Goal: Task Accomplishment & Management: Complete application form

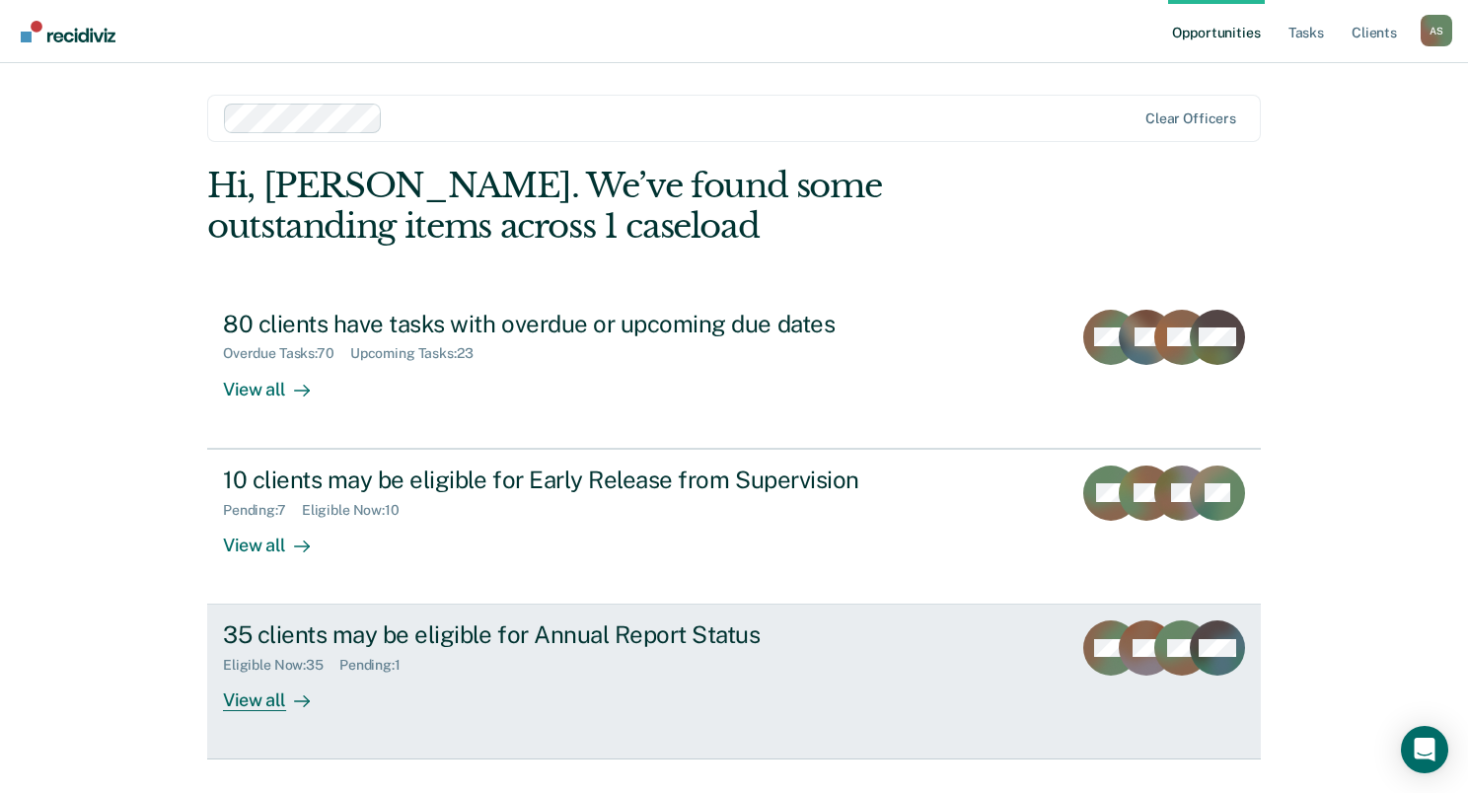
click at [657, 619] on link "35 clients may be eligible for Annual Report Status Eligible Now : 35 Pending :…" at bounding box center [734, 682] width 1054 height 155
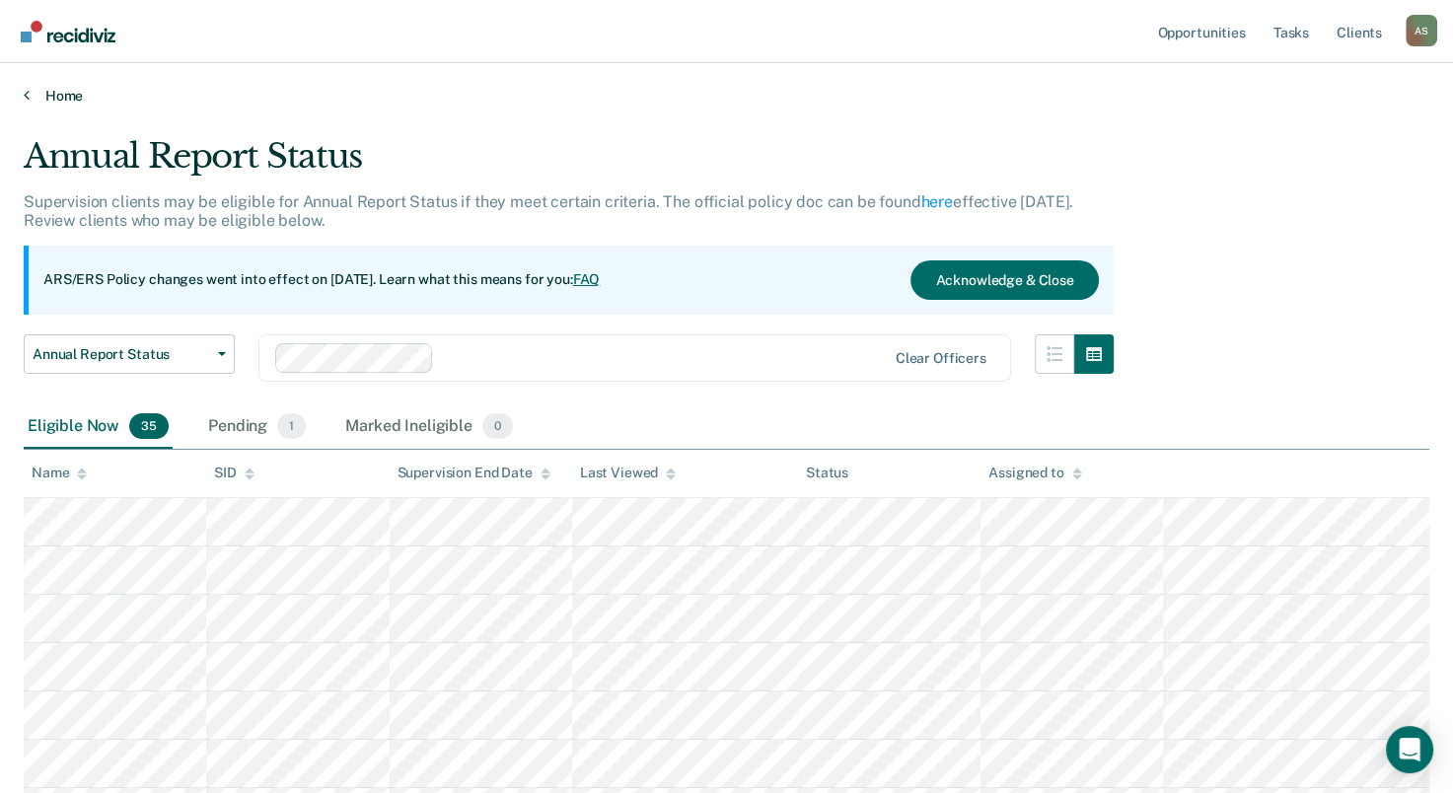
click at [43, 99] on link "Home" at bounding box center [727, 96] width 1406 height 18
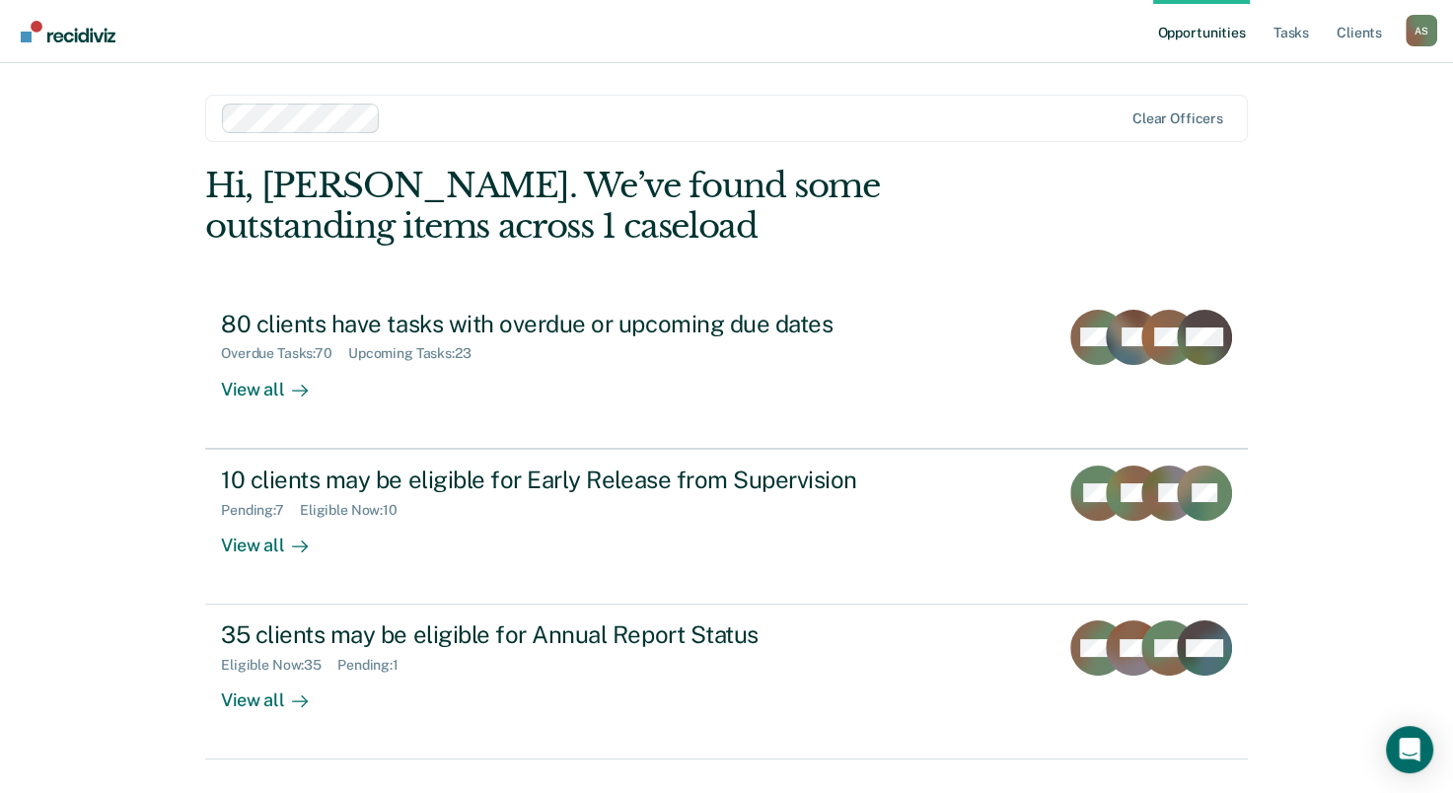
click at [1193, 35] on link "Opportunities" at bounding box center [1201, 31] width 96 height 63
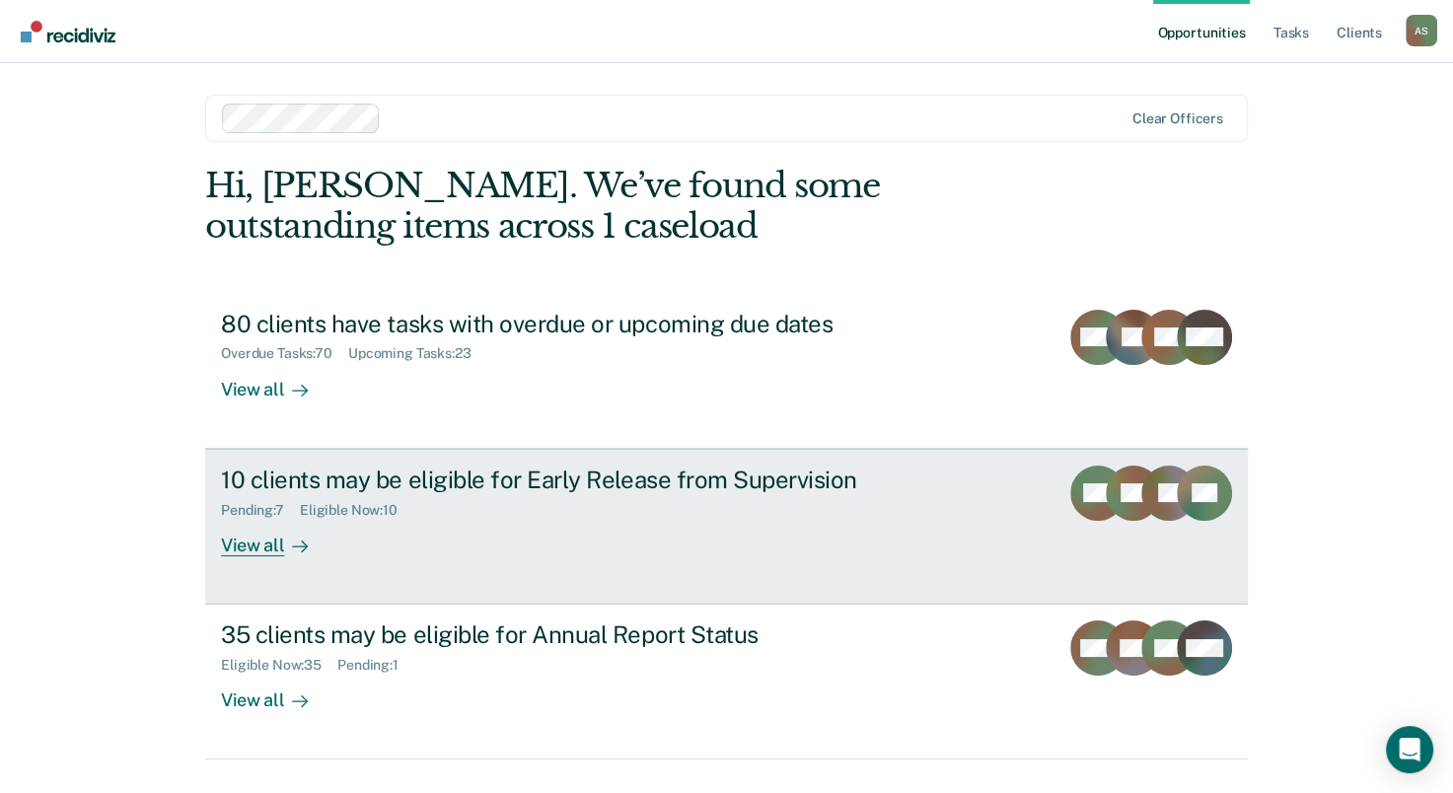
click at [398, 536] on div "10 clients may be eligible for Early Release from Supervision Pending : 7 Eligi…" at bounding box center [591, 511] width 740 height 91
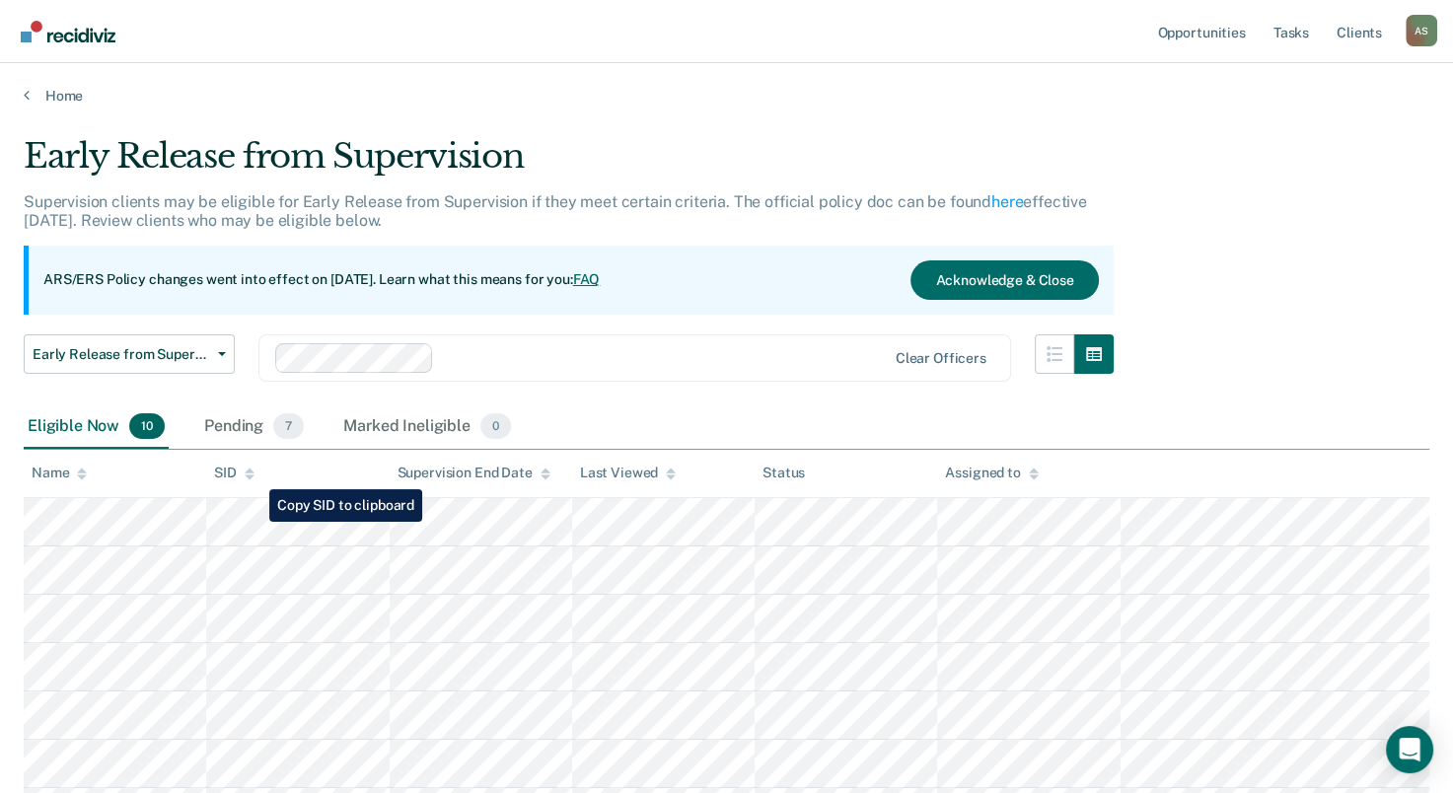
scroll to position [99, 0]
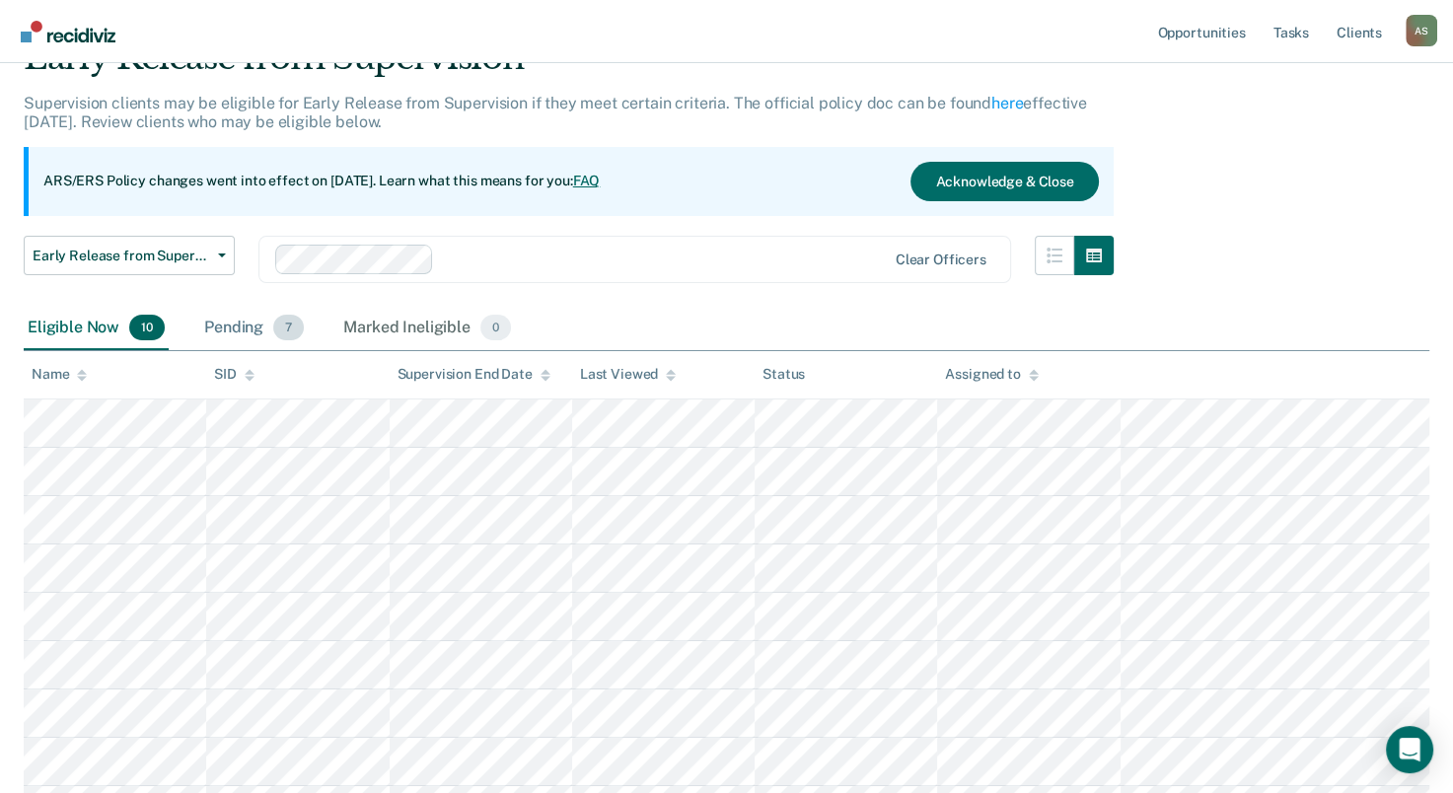
click at [218, 318] on div "Pending 7" at bounding box center [254, 328] width 108 height 43
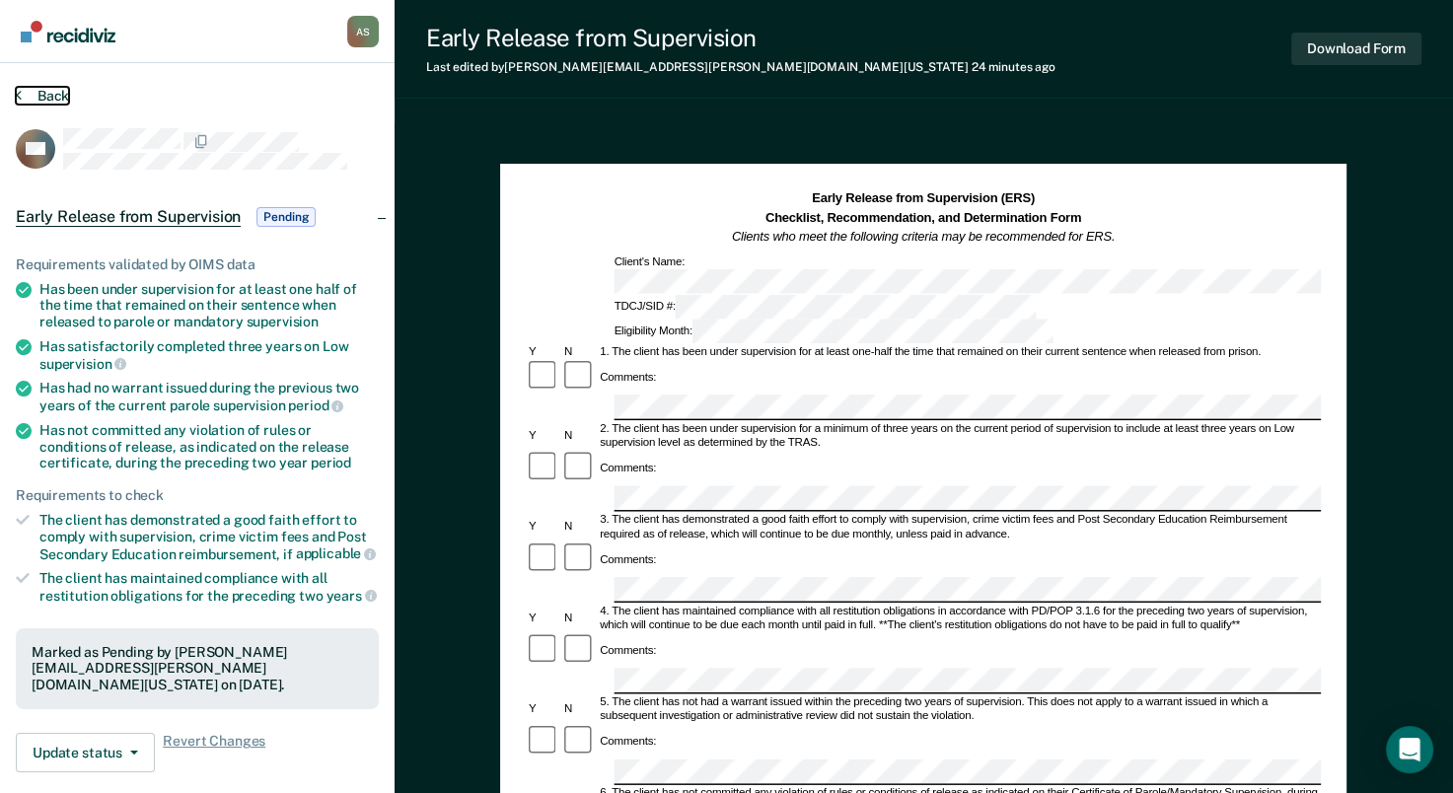
click at [36, 99] on button "Back" at bounding box center [42, 96] width 53 height 18
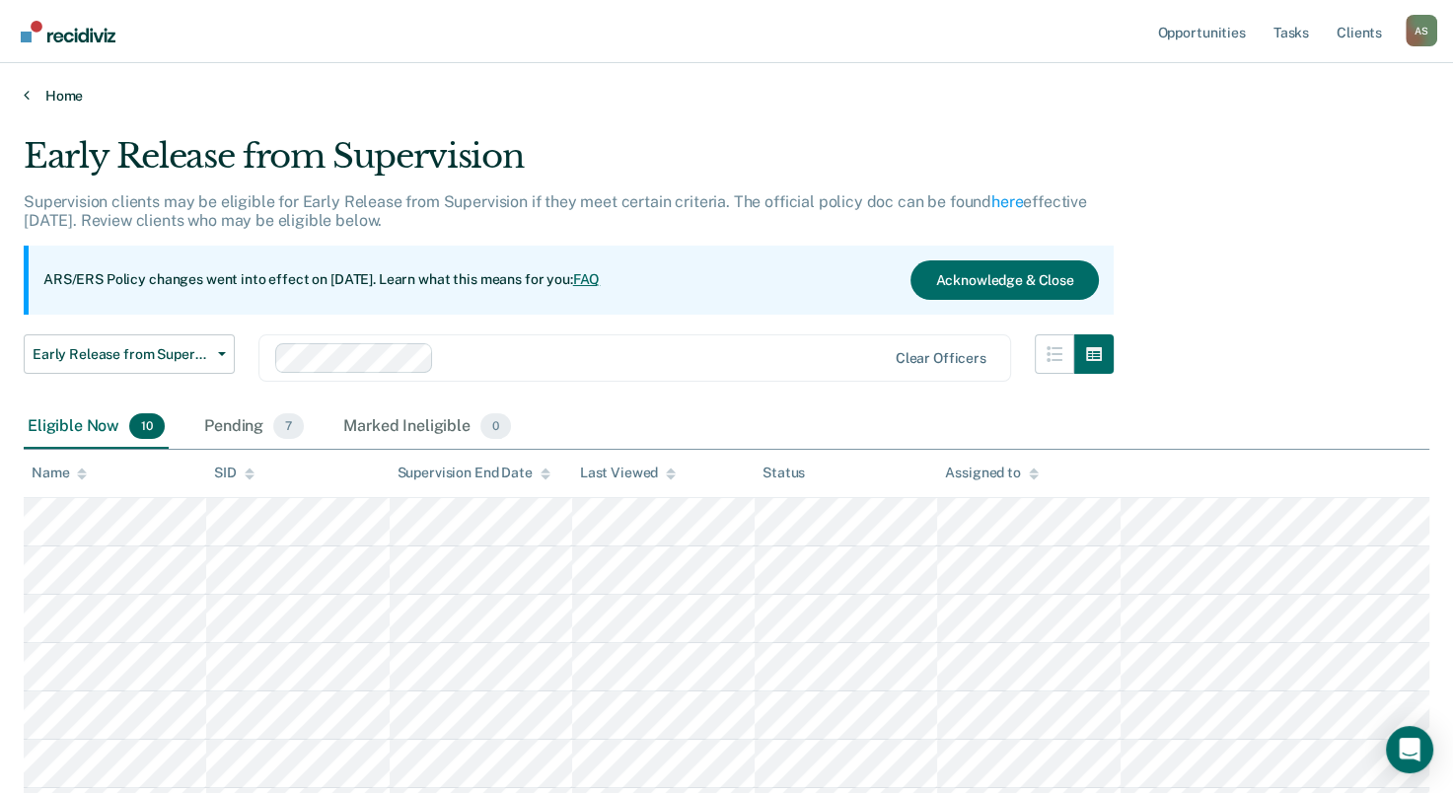
click at [69, 95] on link "Home" at bounding box center [727, 96] width 1406 height 18
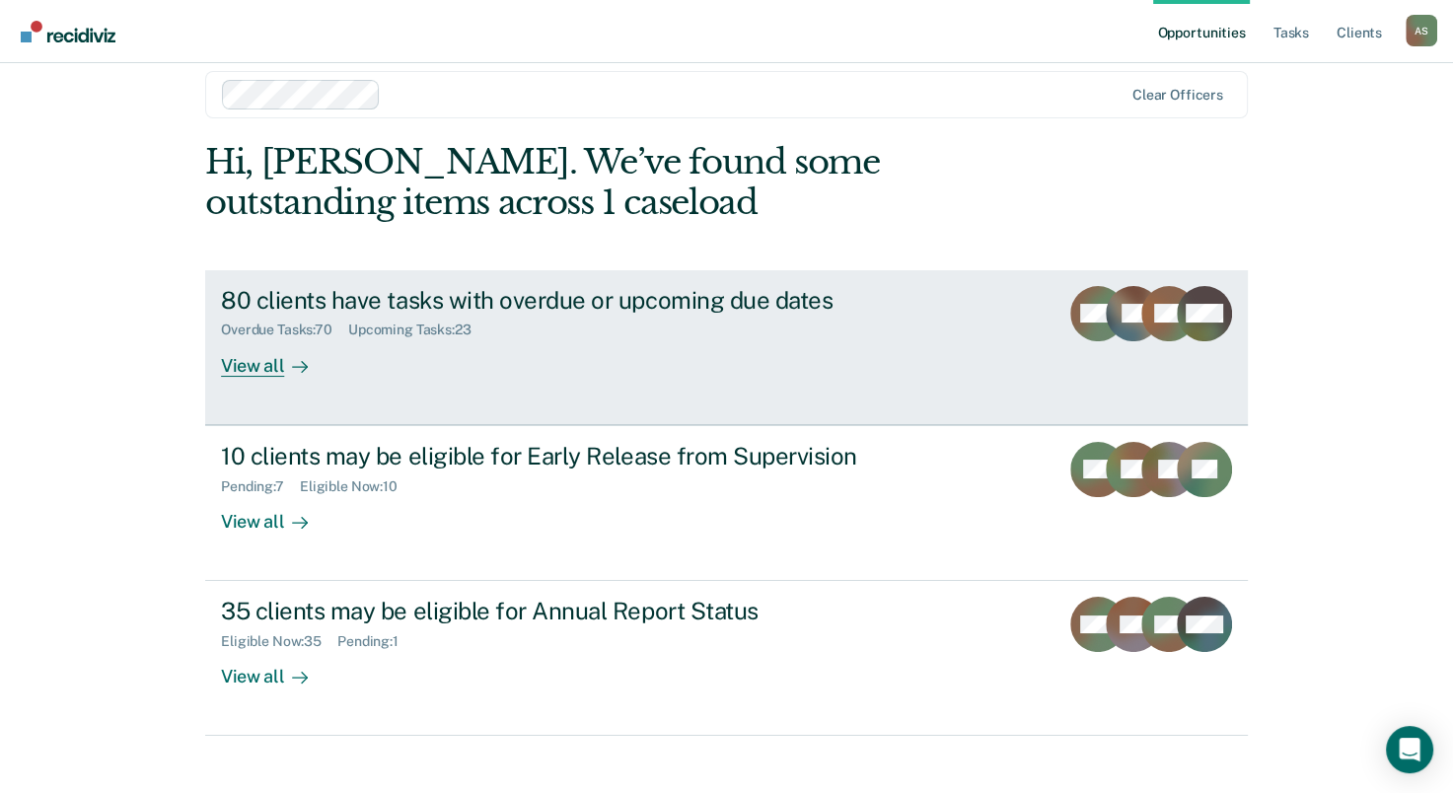
scroll to position [44, 0]
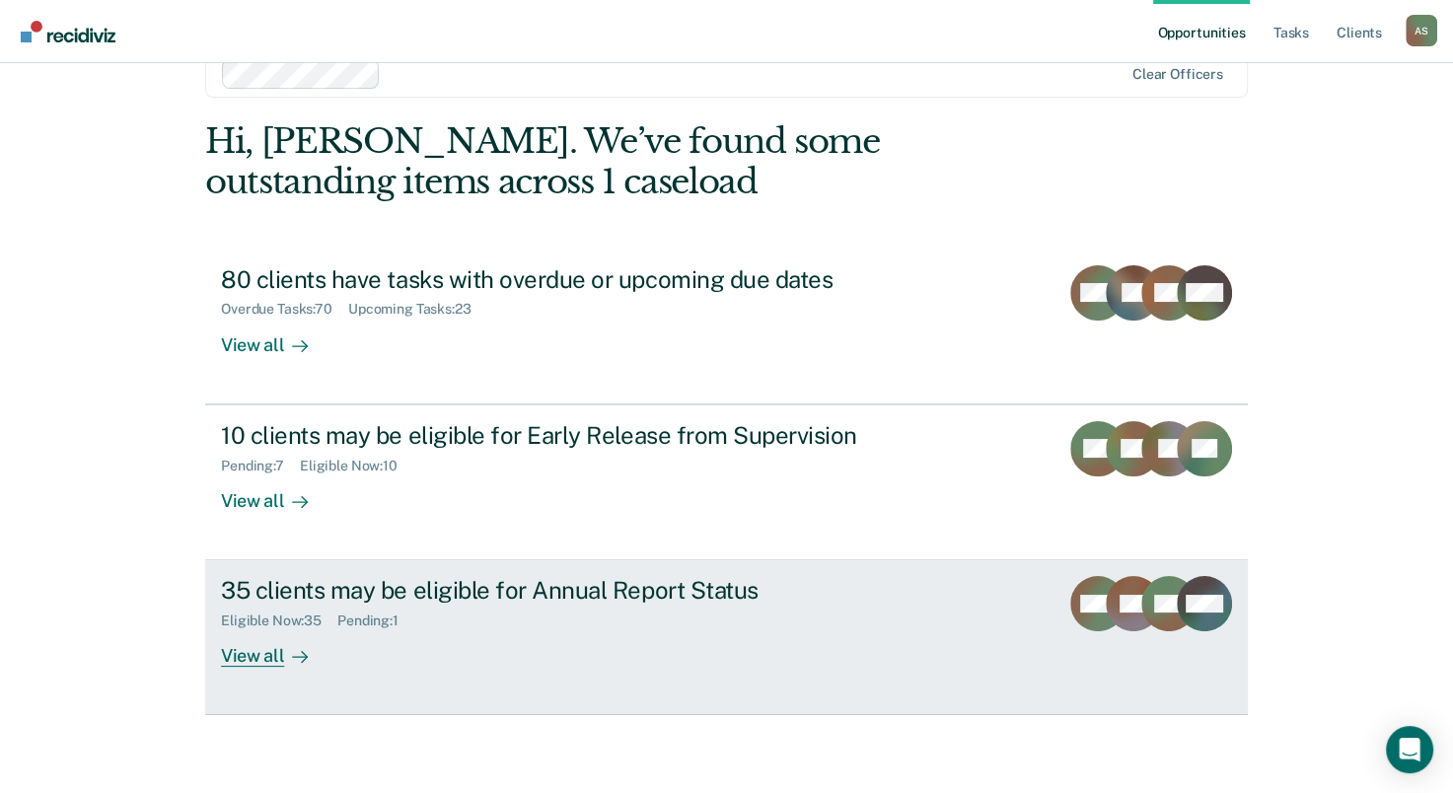
click at [461, 607] on div "Eligible Now : 35 Pending : 1" at bounding box center [567, 617] width 693 height 25
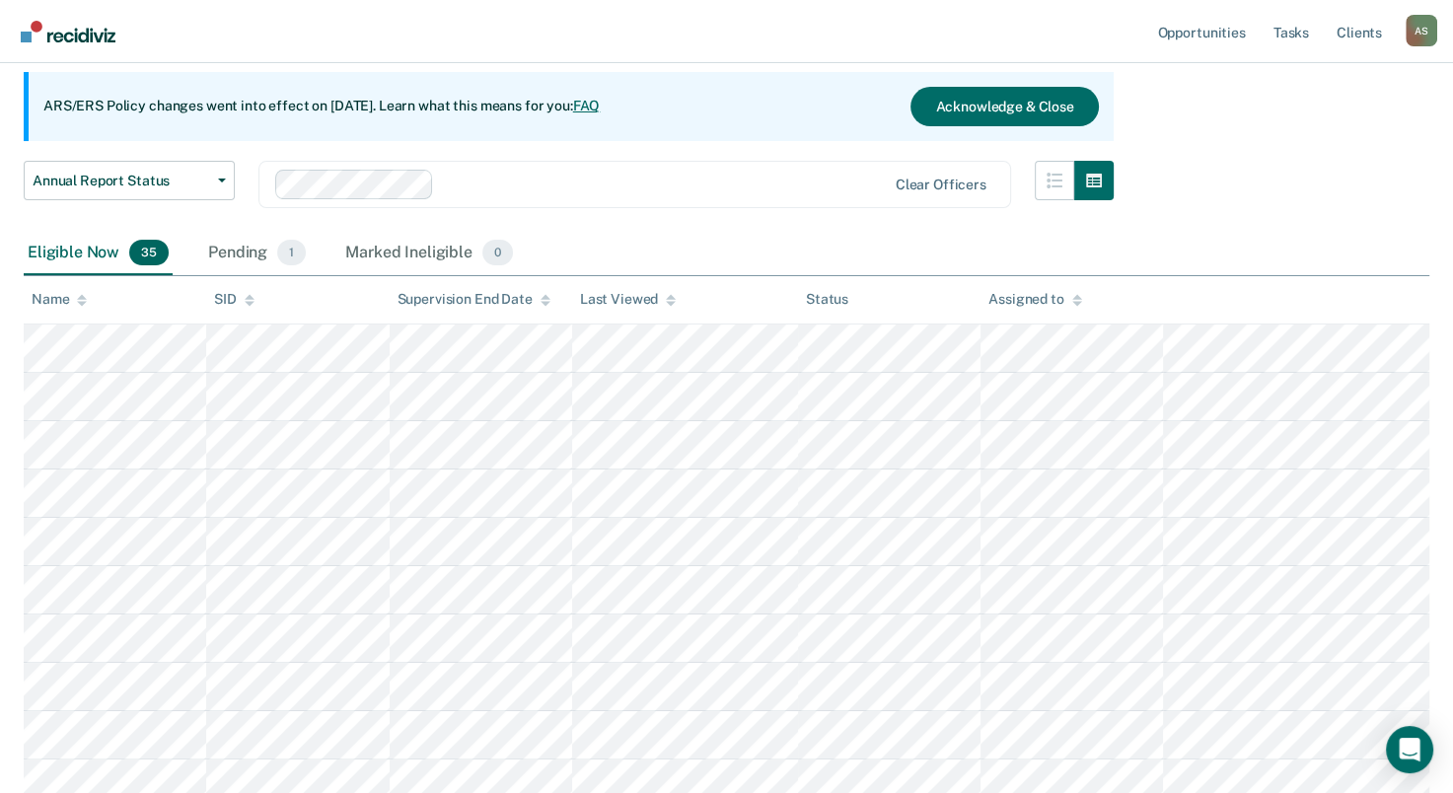
scroll to position [197, 0]
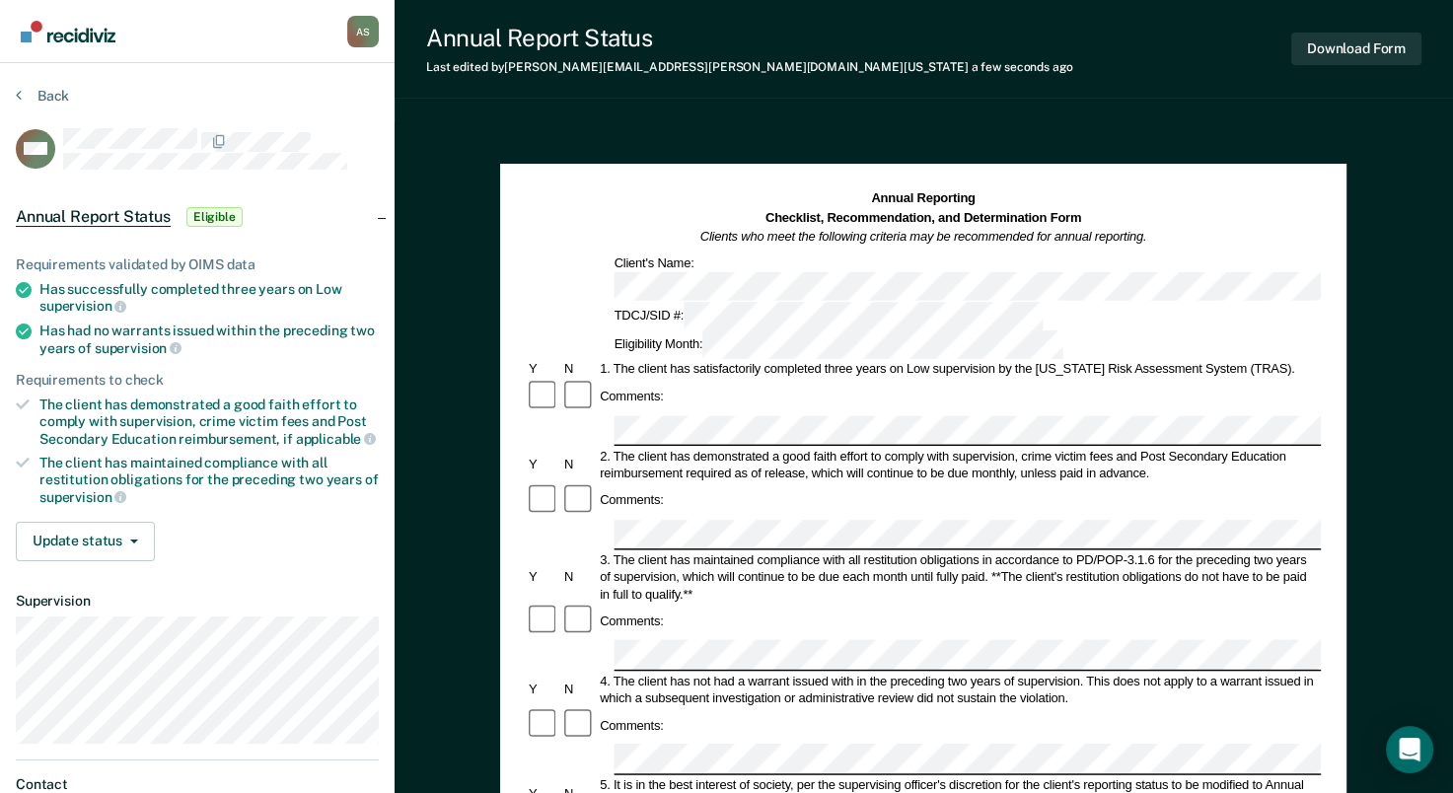
scroll to position [99, 0]
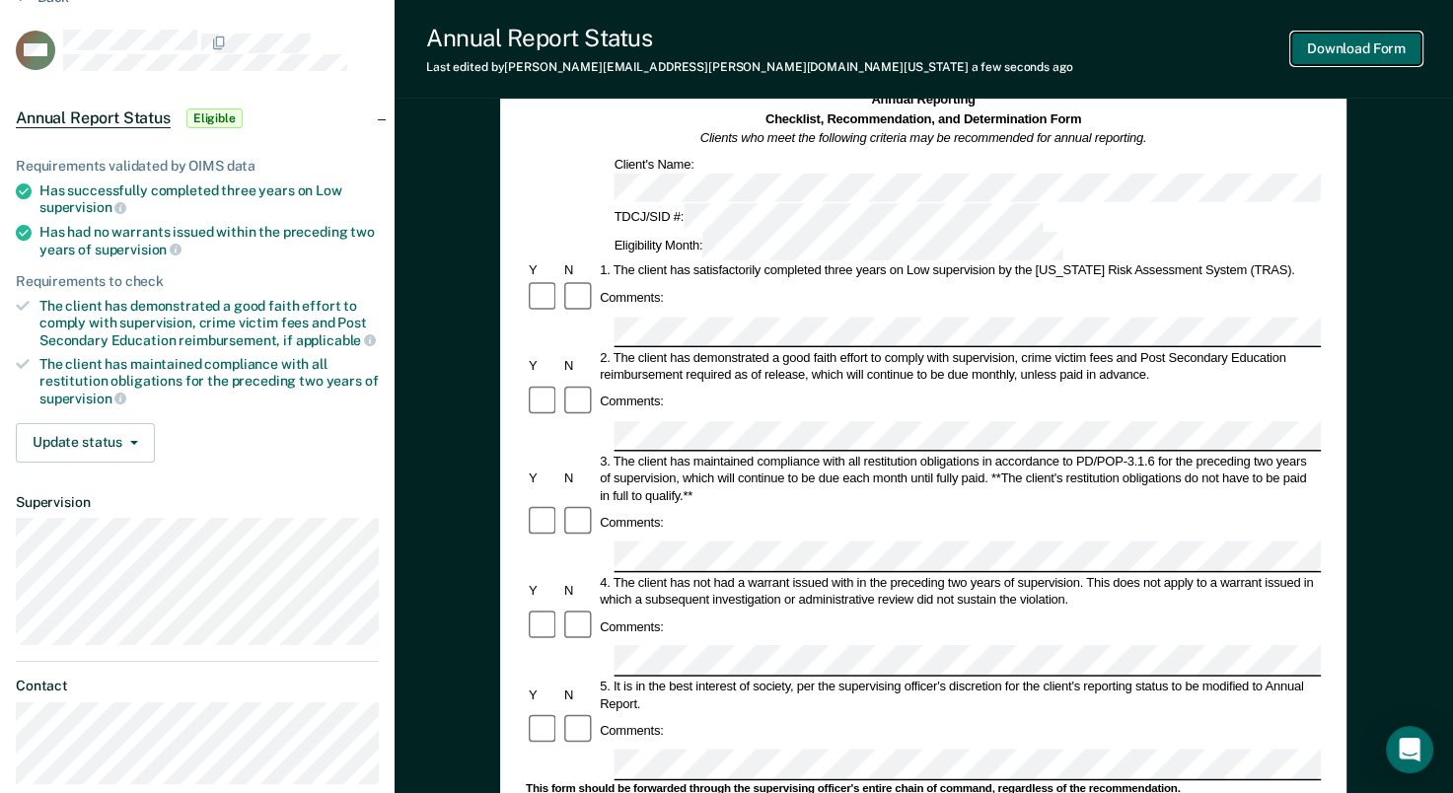
click at [1342, 51] on button "Download Form" at bounding box center [1356, 49] width 130 height 33
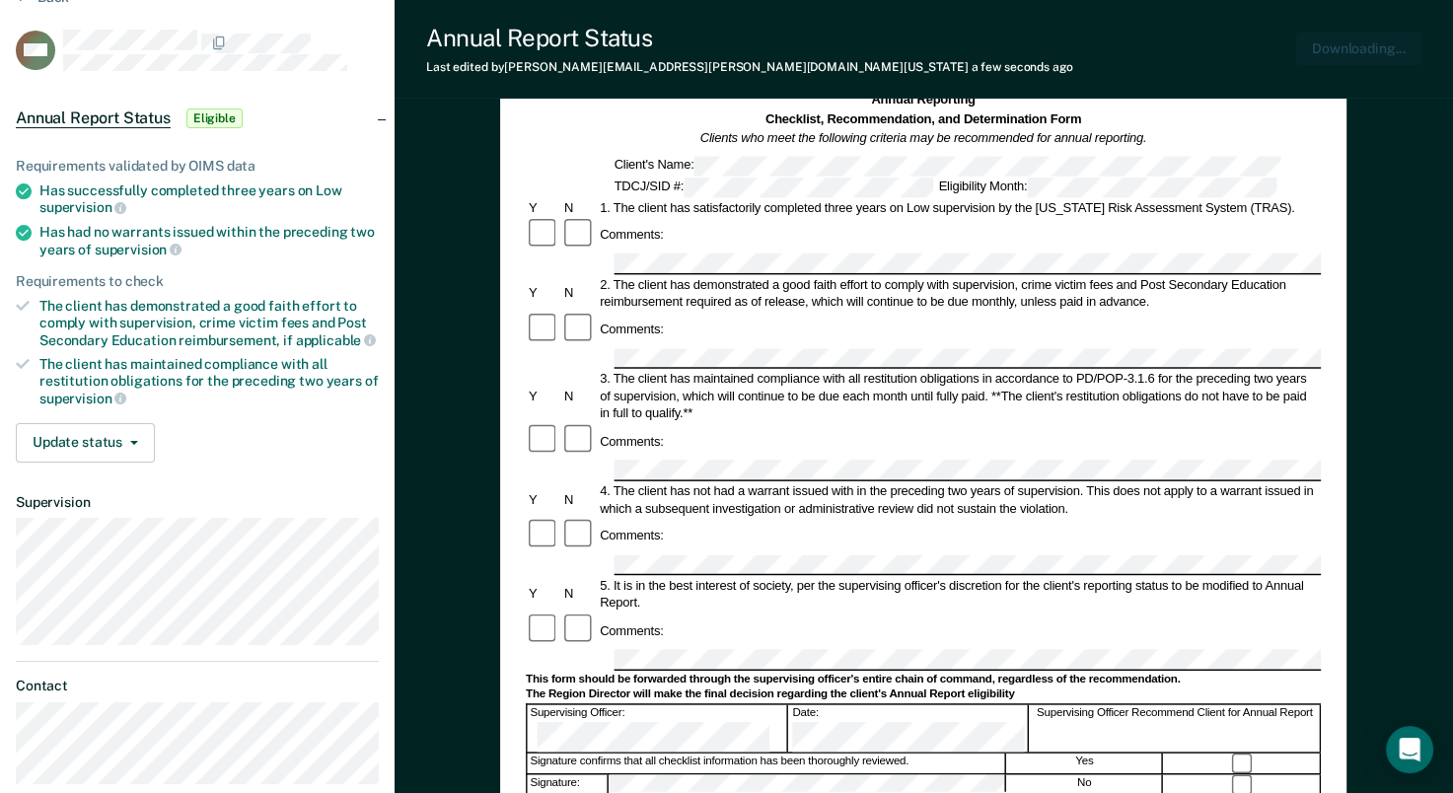
scroll to position [0, 0]
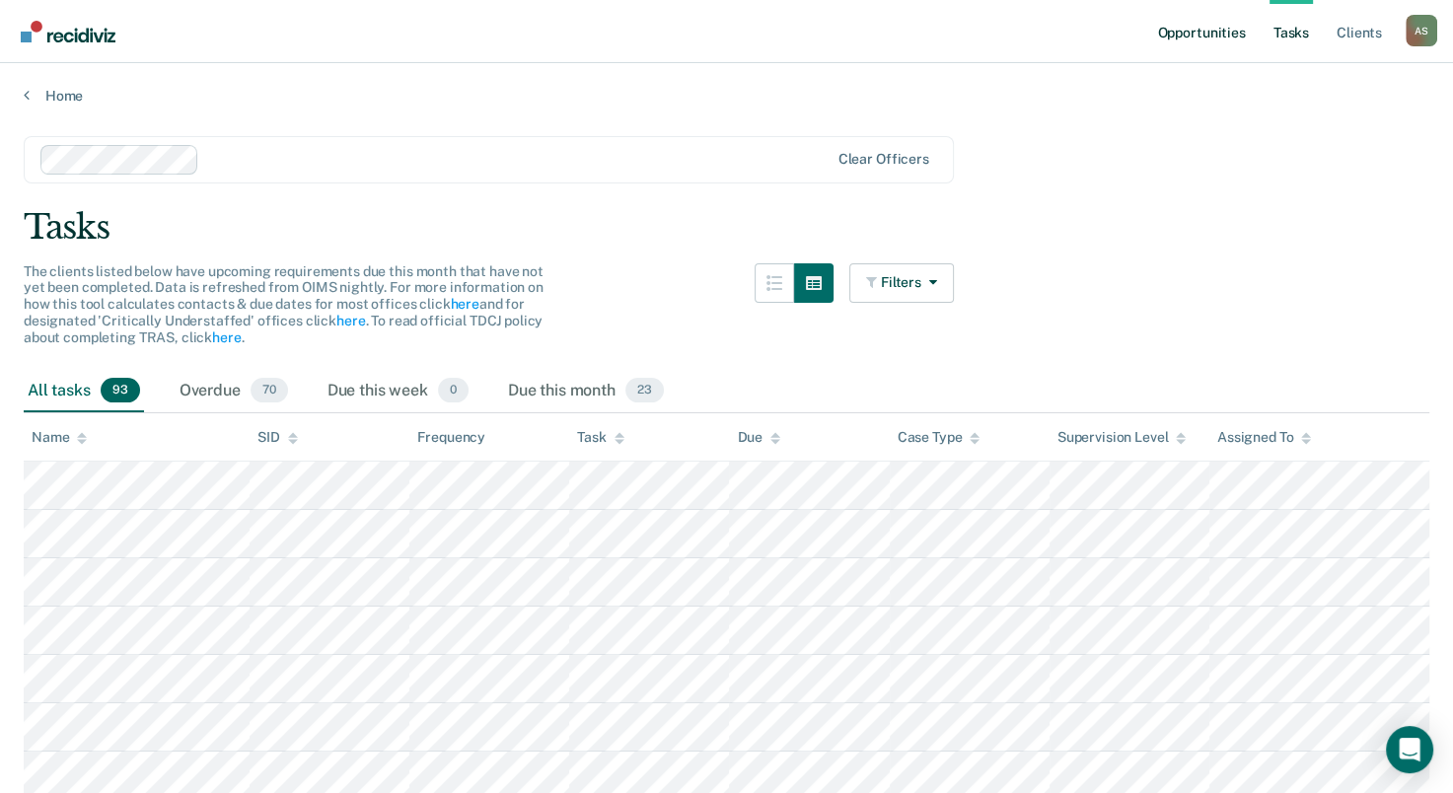
click at [1189, 36] on link "Opportunities" at bounding box center [1201, 31] width 96 height 63
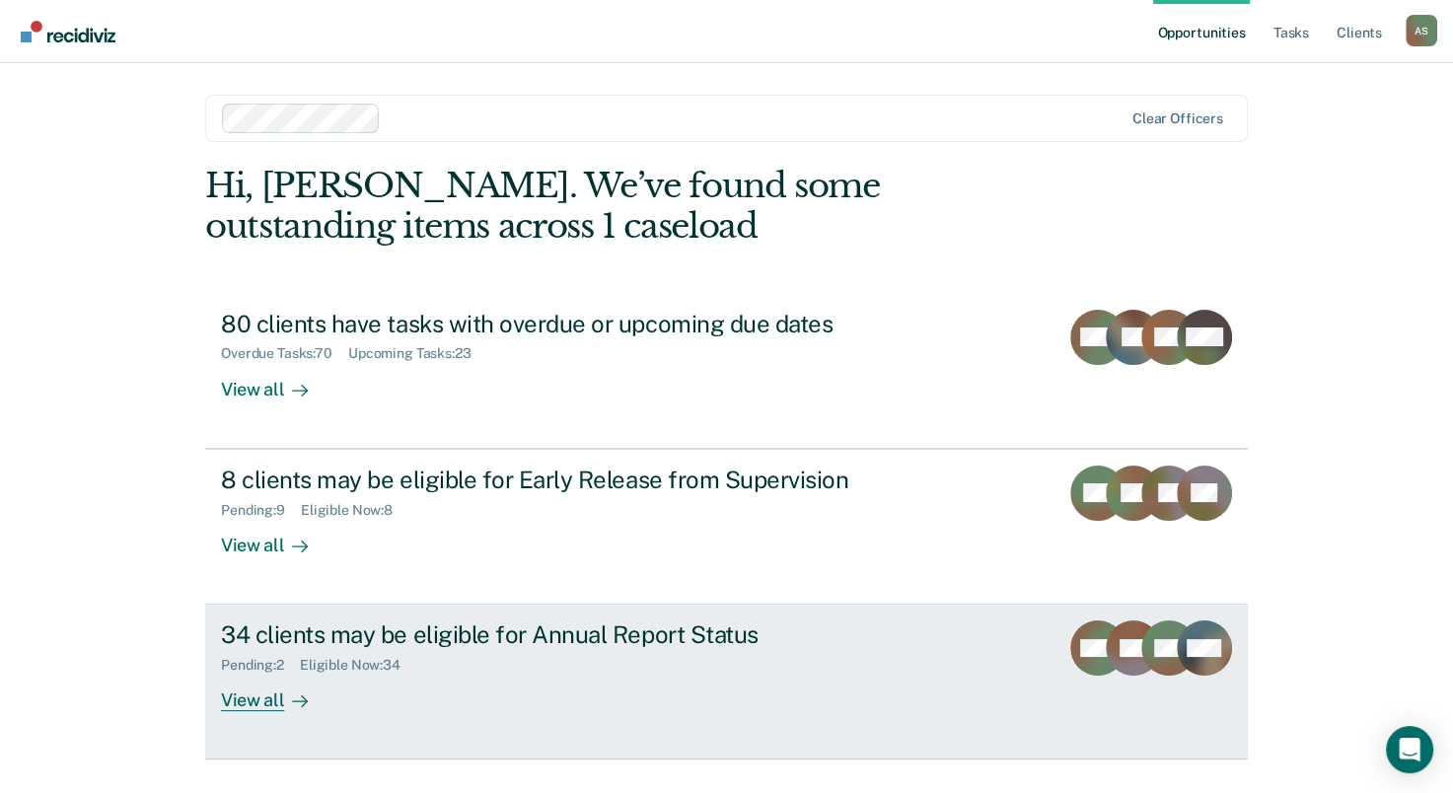
click at [352, 667] on div "Eligible Now : 34" at bounding box center [358, 665] width 116 height 17
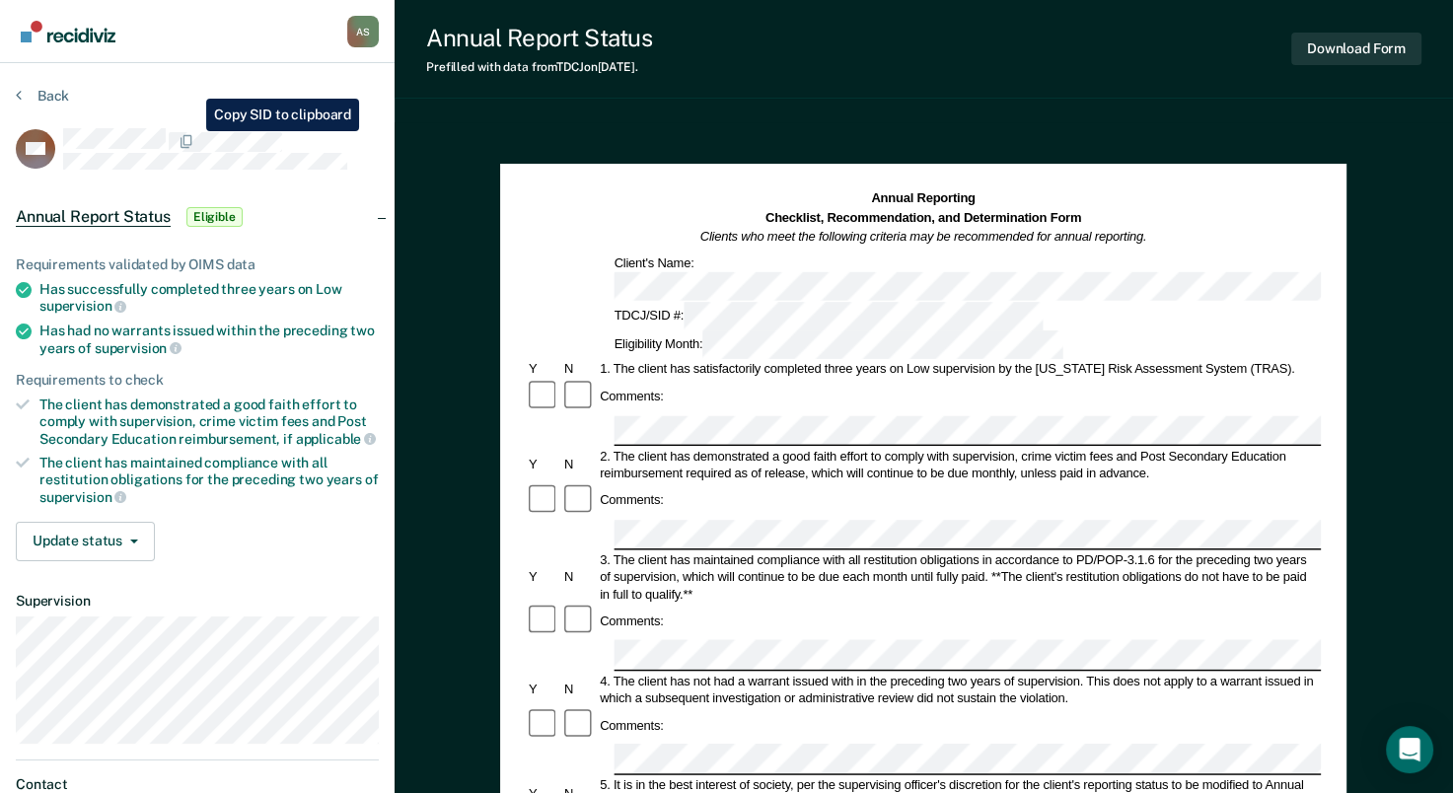
drag, startPoint x: 184, startPoint y: 126, endPoint x: 249, endPoint y: 105, distance: 67.7
click at [249, 105] on div "Back" at bounding box center [197, 107] width 363 height 41
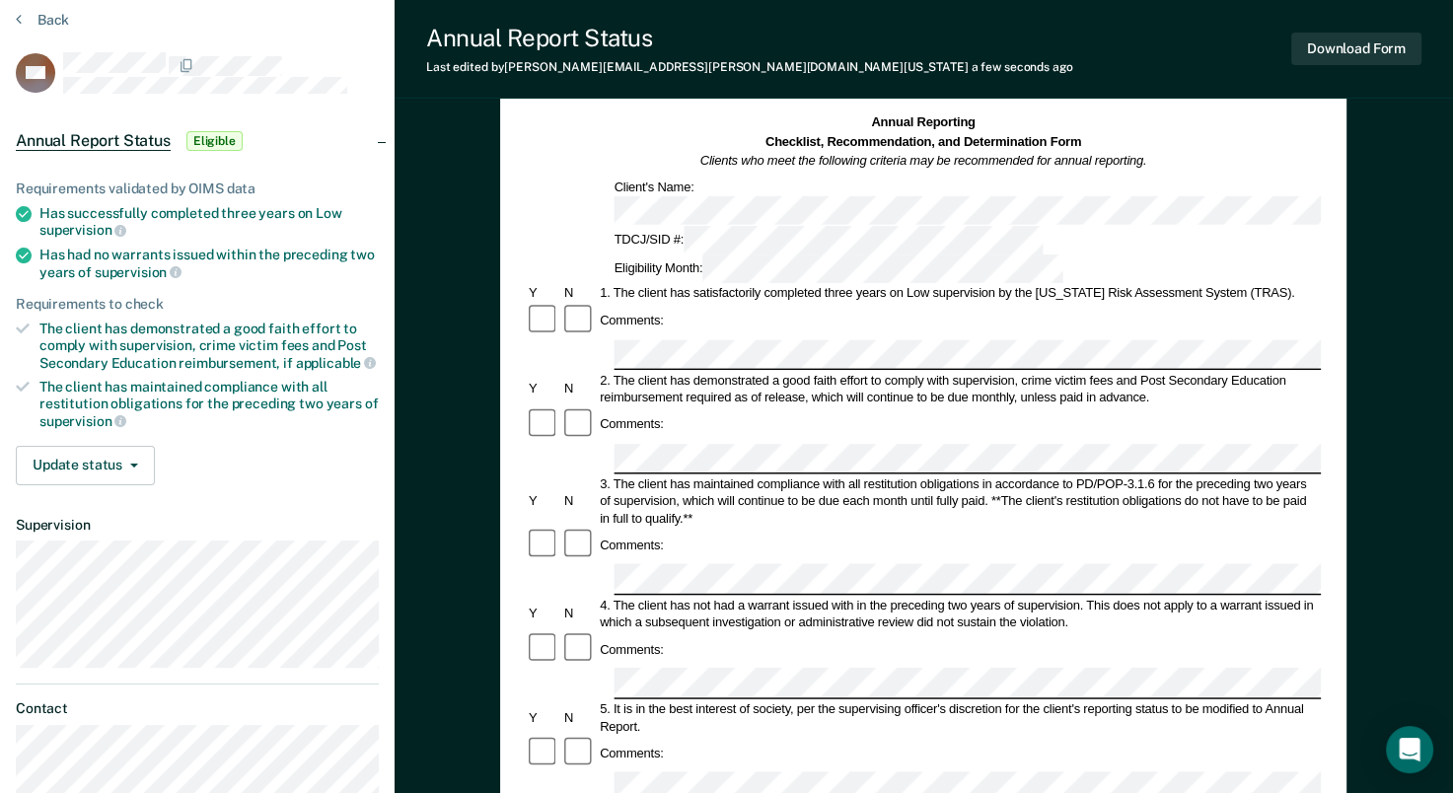
scroll to position [99, 0]
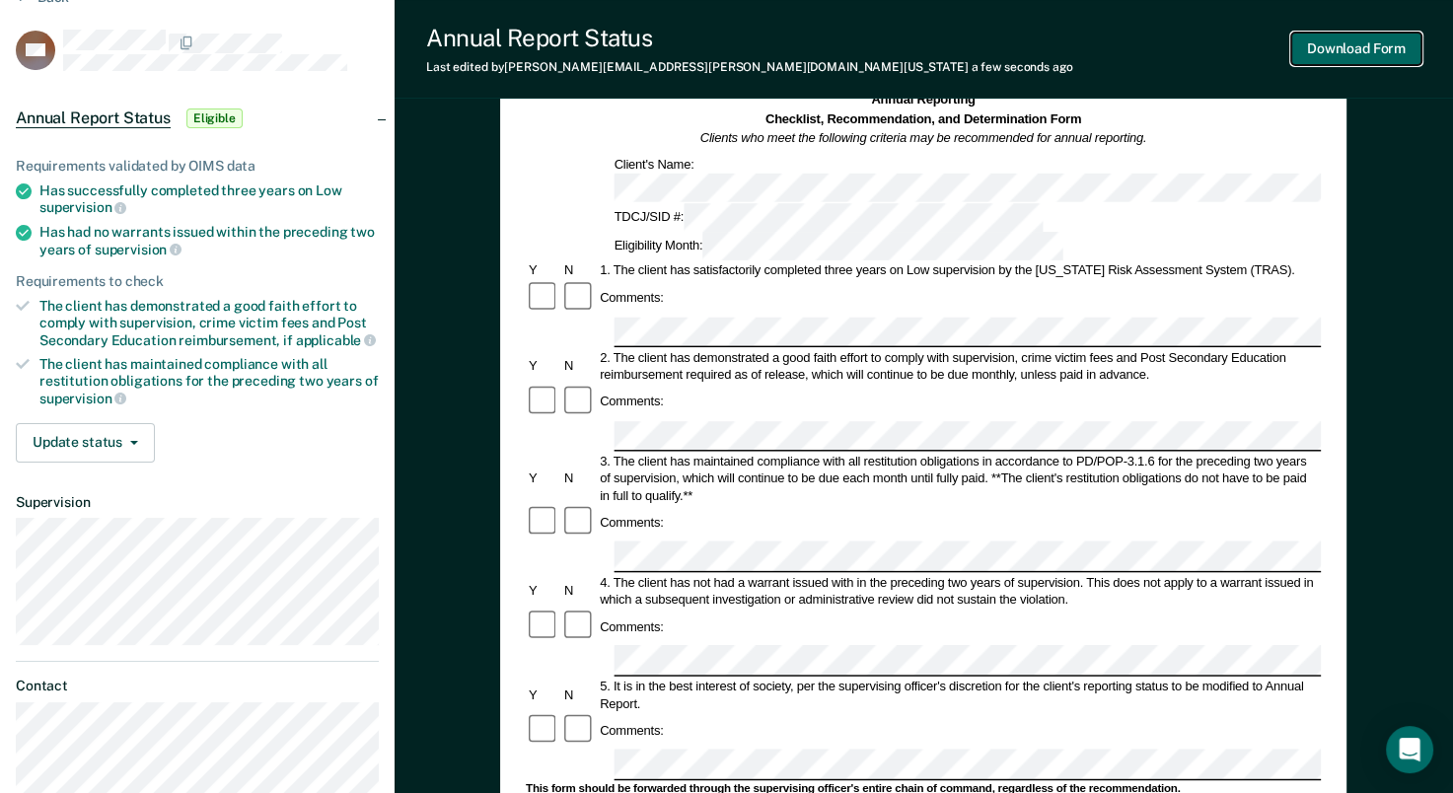
click at [1336, 55] on button "Download Form" at bounding box center [1356, 49] width 130 height 33
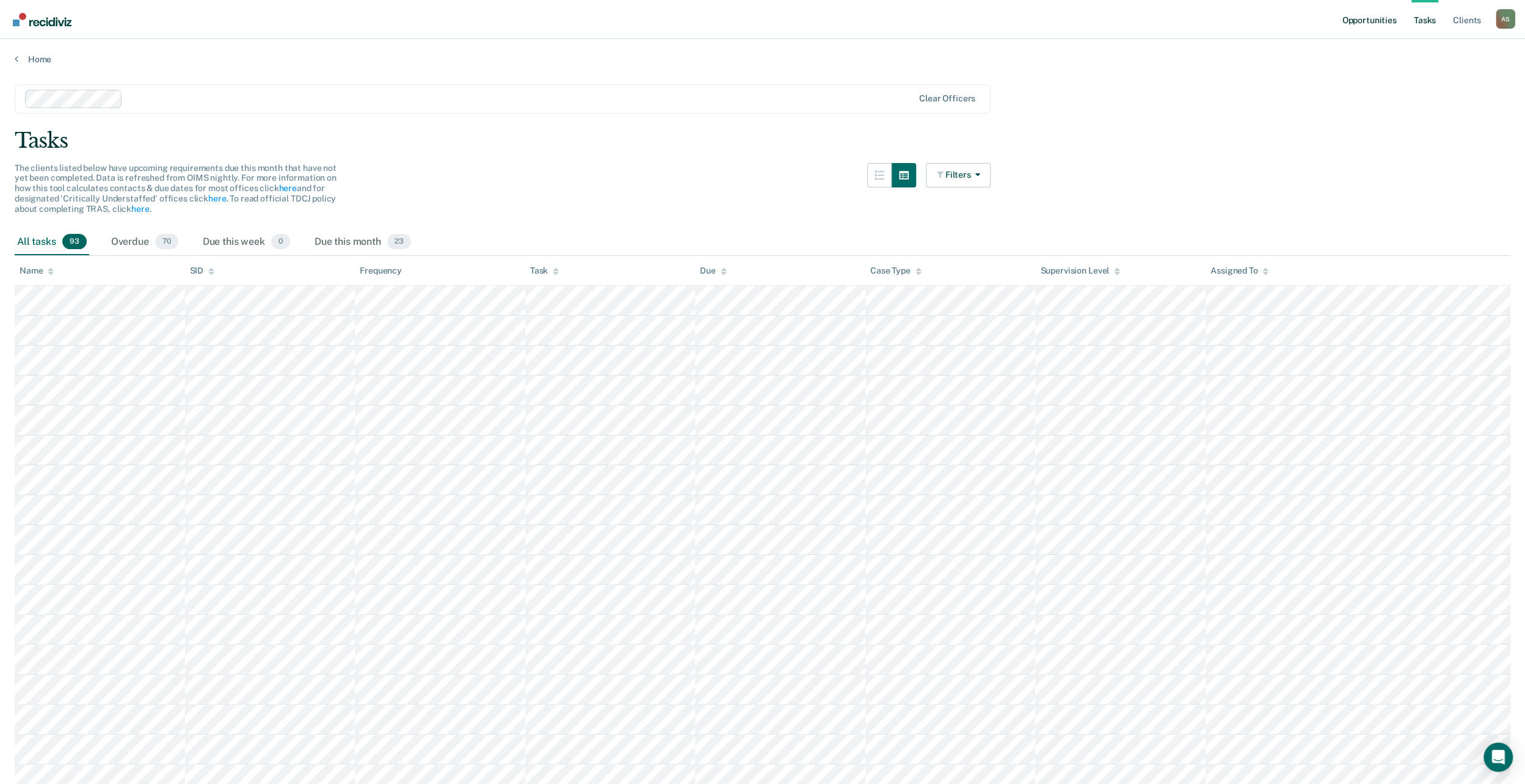
click at [1358, 25] on link "Opportunities" at bounding box center [1369, 19] width 59 height 39
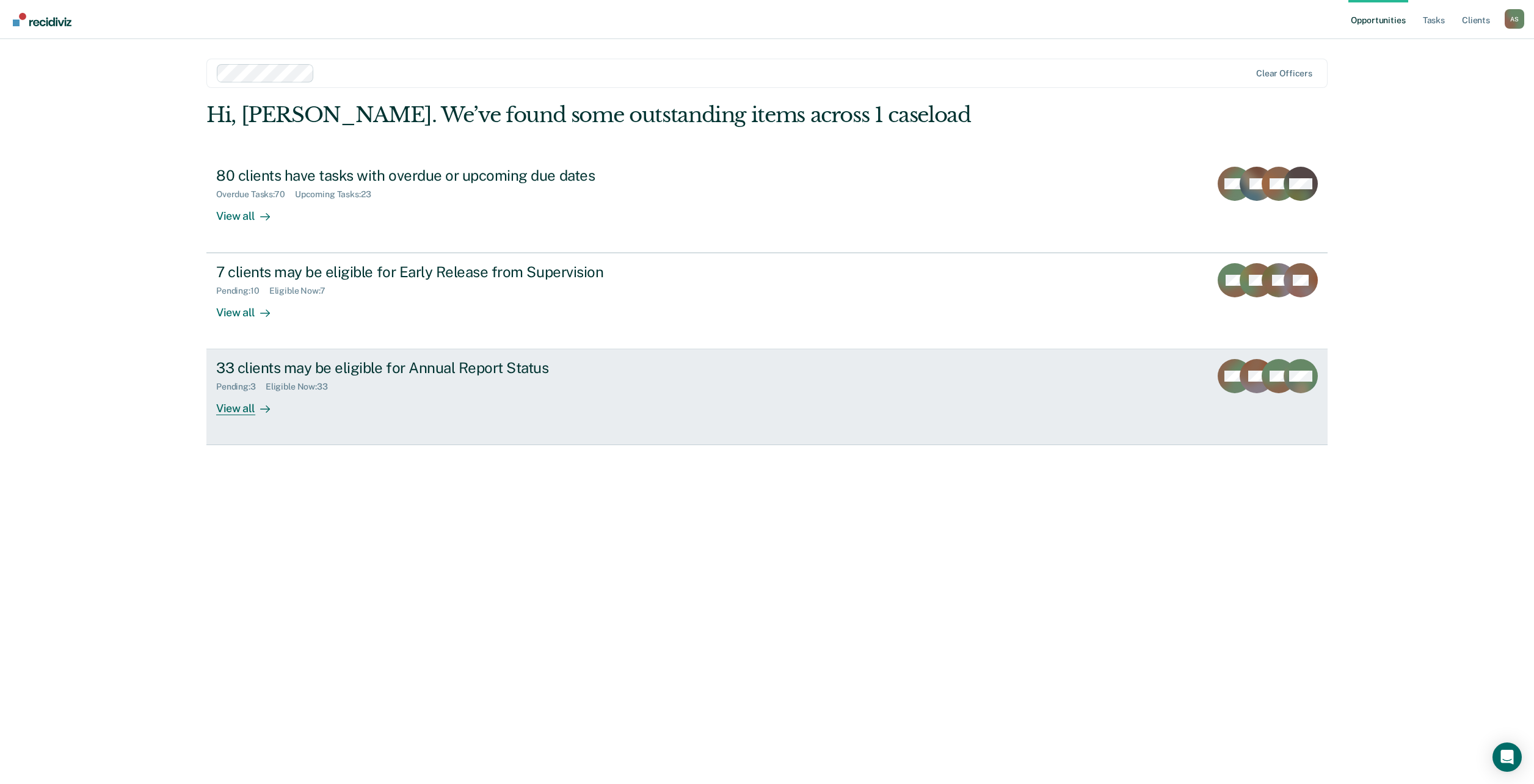
click at [330, 386] on div "Eligible Now : 33" at bounding box center [301, 387] width 72 height 11
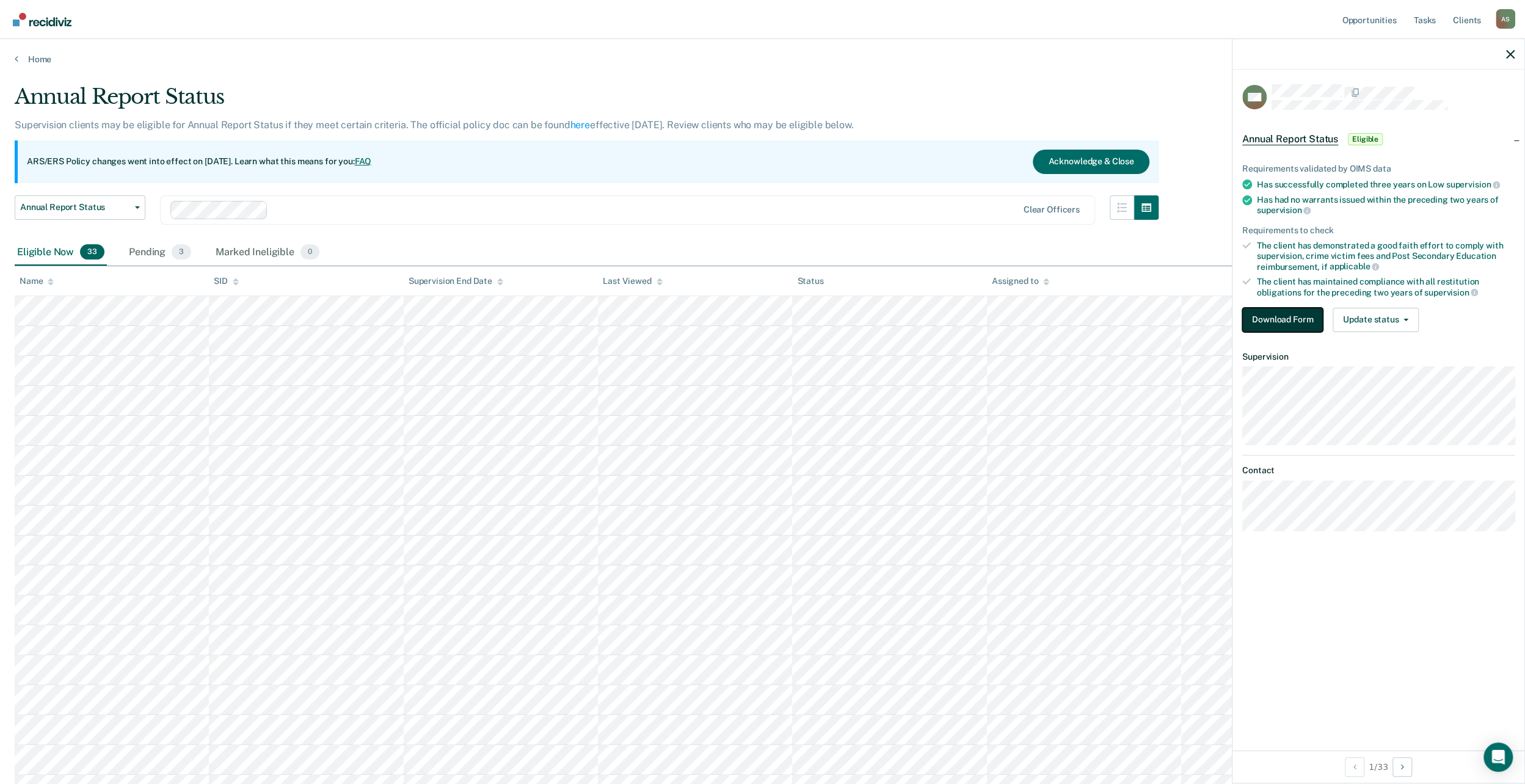
click at [1275, 320] on button "Download Form" at bounding box center [1282, 319] width 80 height 24
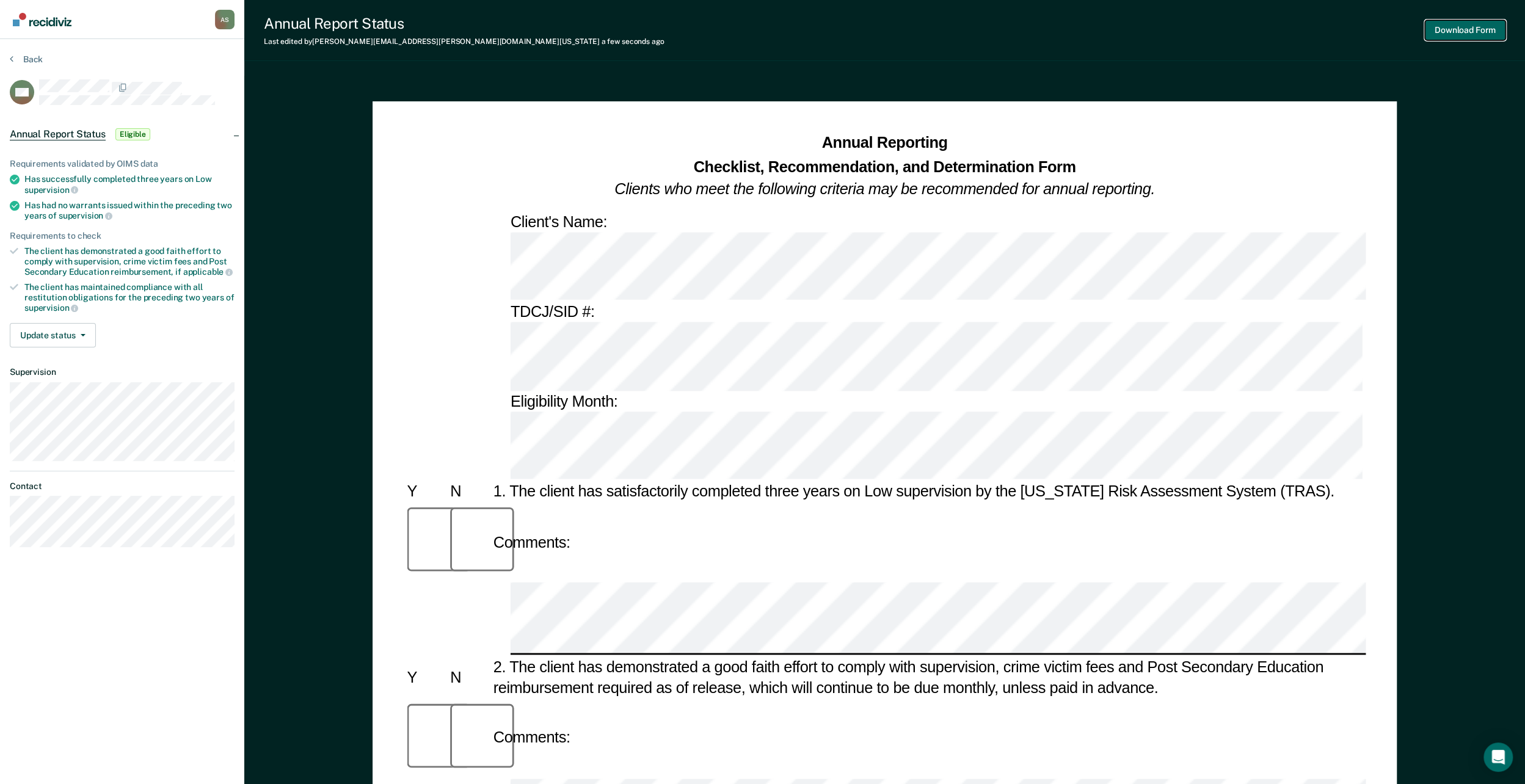
click at [1443, 34] on button "Download Form" at bounding box center [1465, 30] width 80 height 20
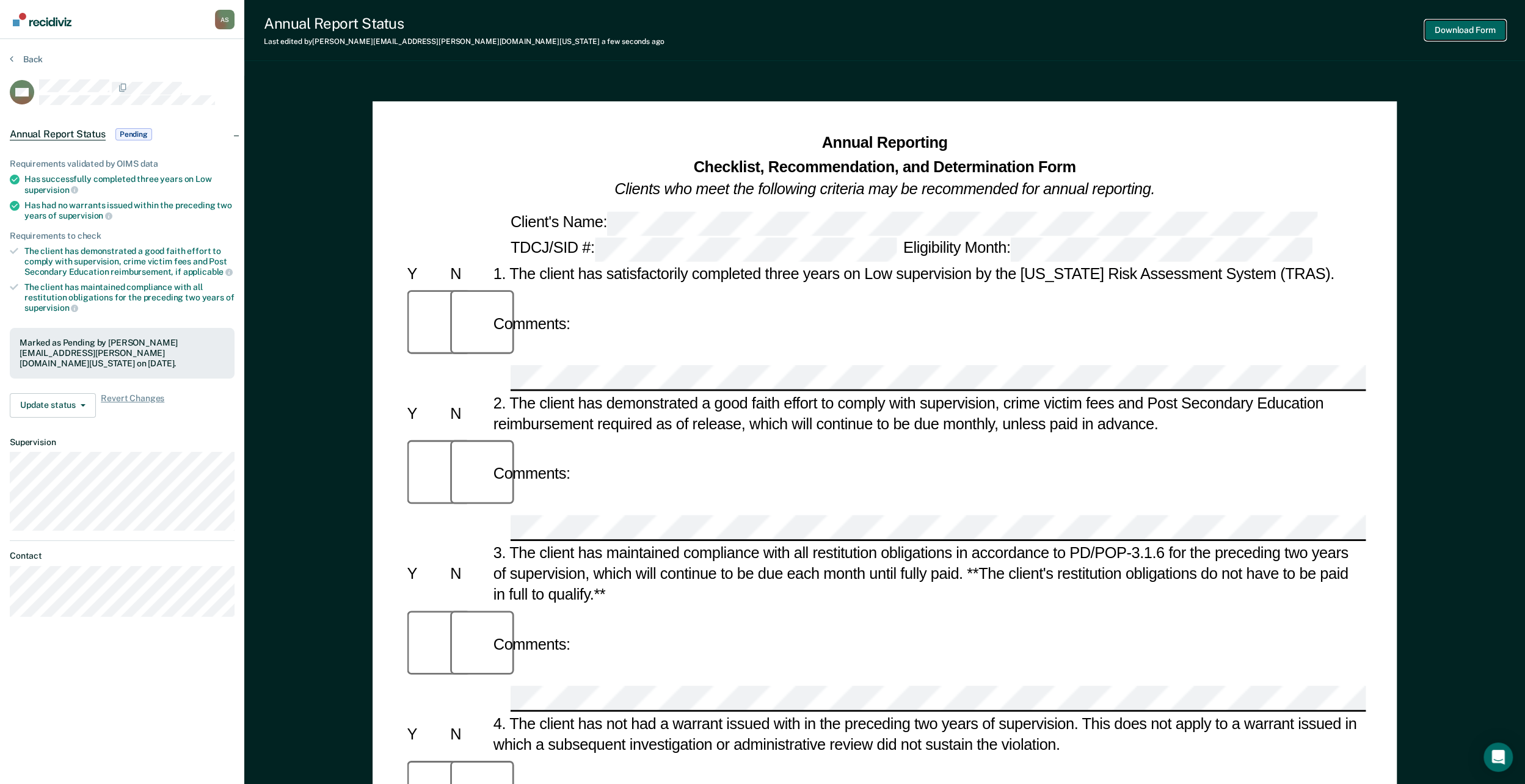
click at [1467, 31] on button "Download Form" at bounding box center [1465, 30] width 80 height 20
click at [27, 59] on button "Back" at bounding box center [26, 59] width 33 height 11
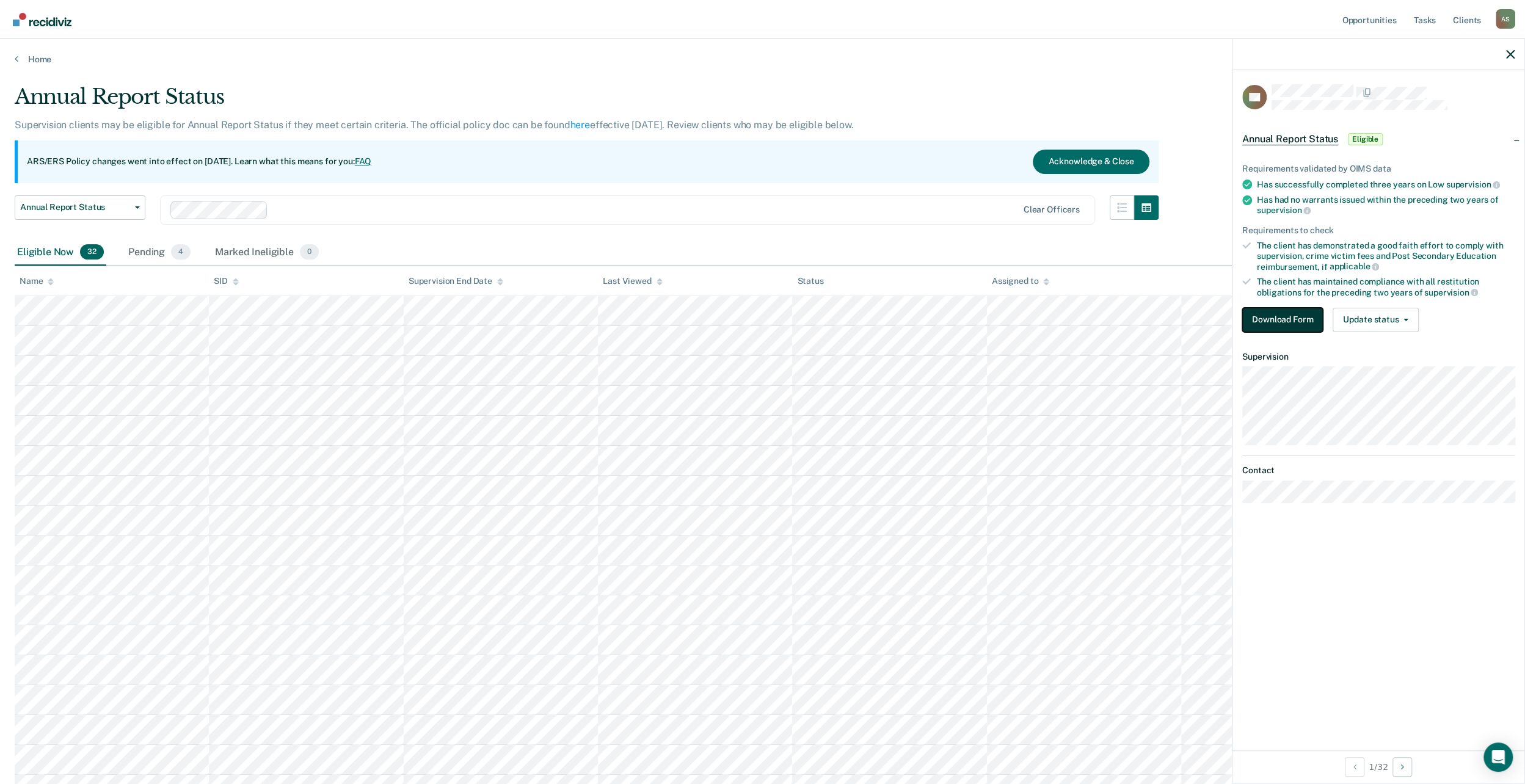
click at [1287, 312] on button "Download Form" at bounding box center [1282, 319] width 80 height 24
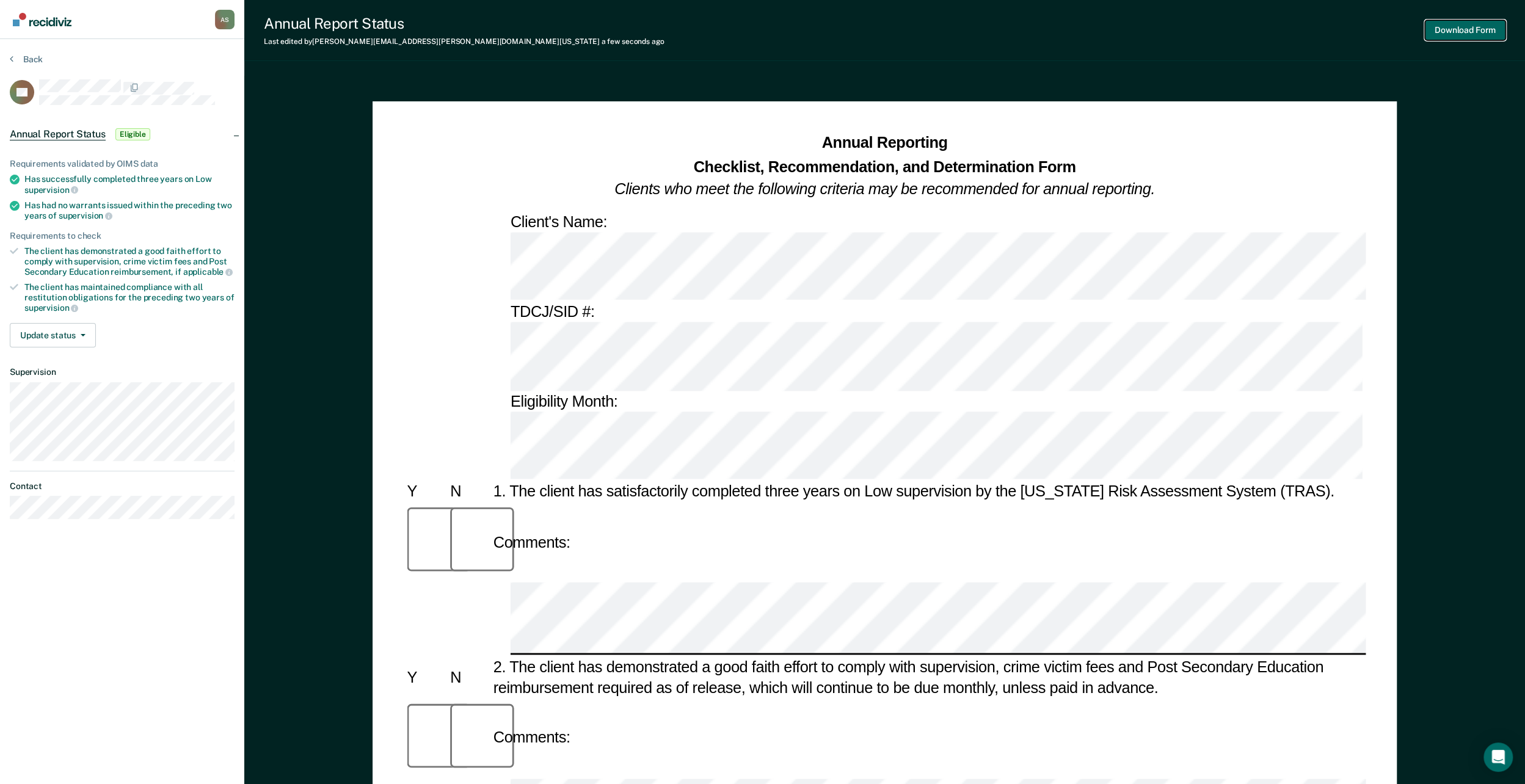
click at [1443, 30] on button "Download Form" at bounding box center [1465, 30] width 80 height 20
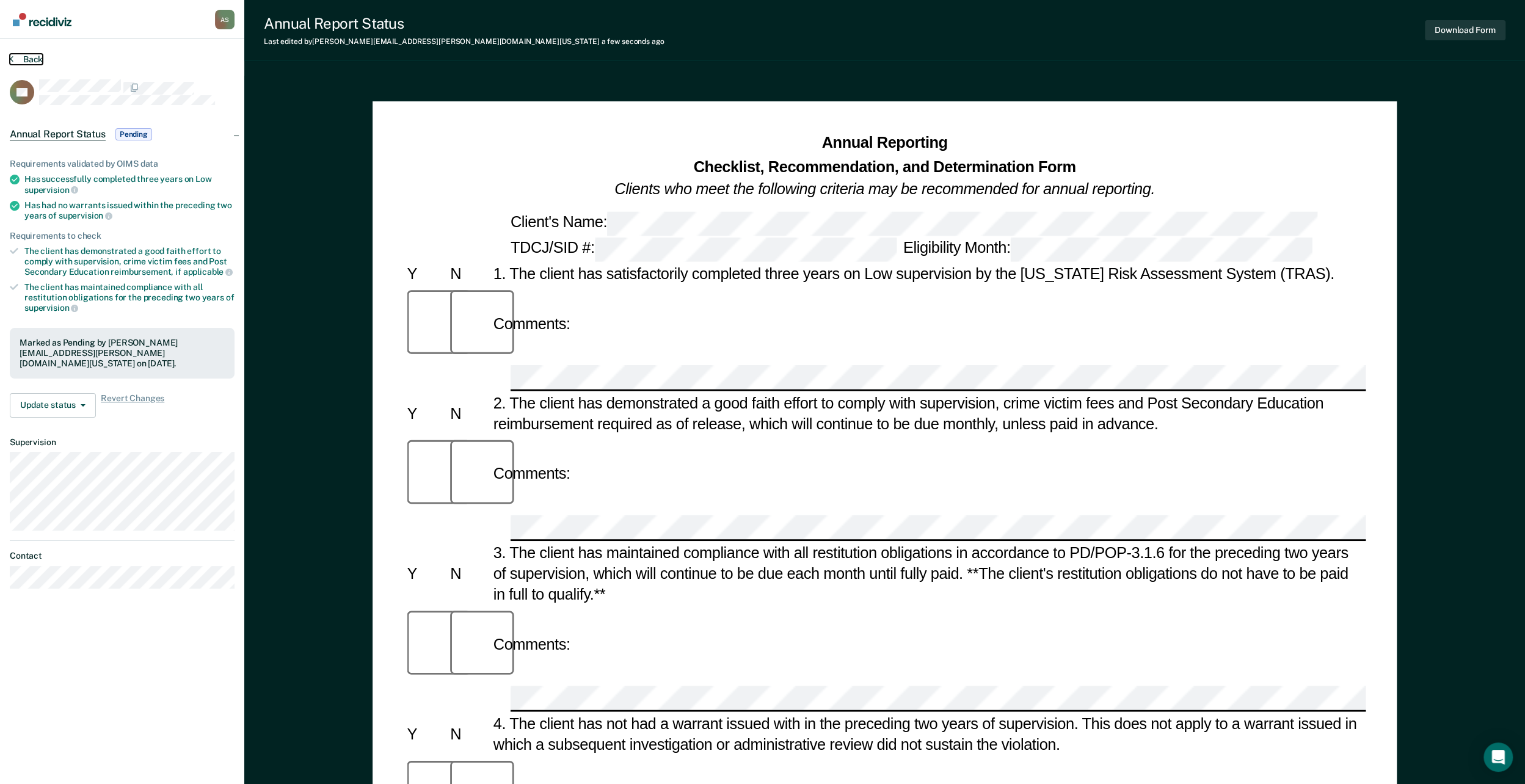
click at [38, 60] on button "Back" at bounding box center [26, 59] width 33 height 11
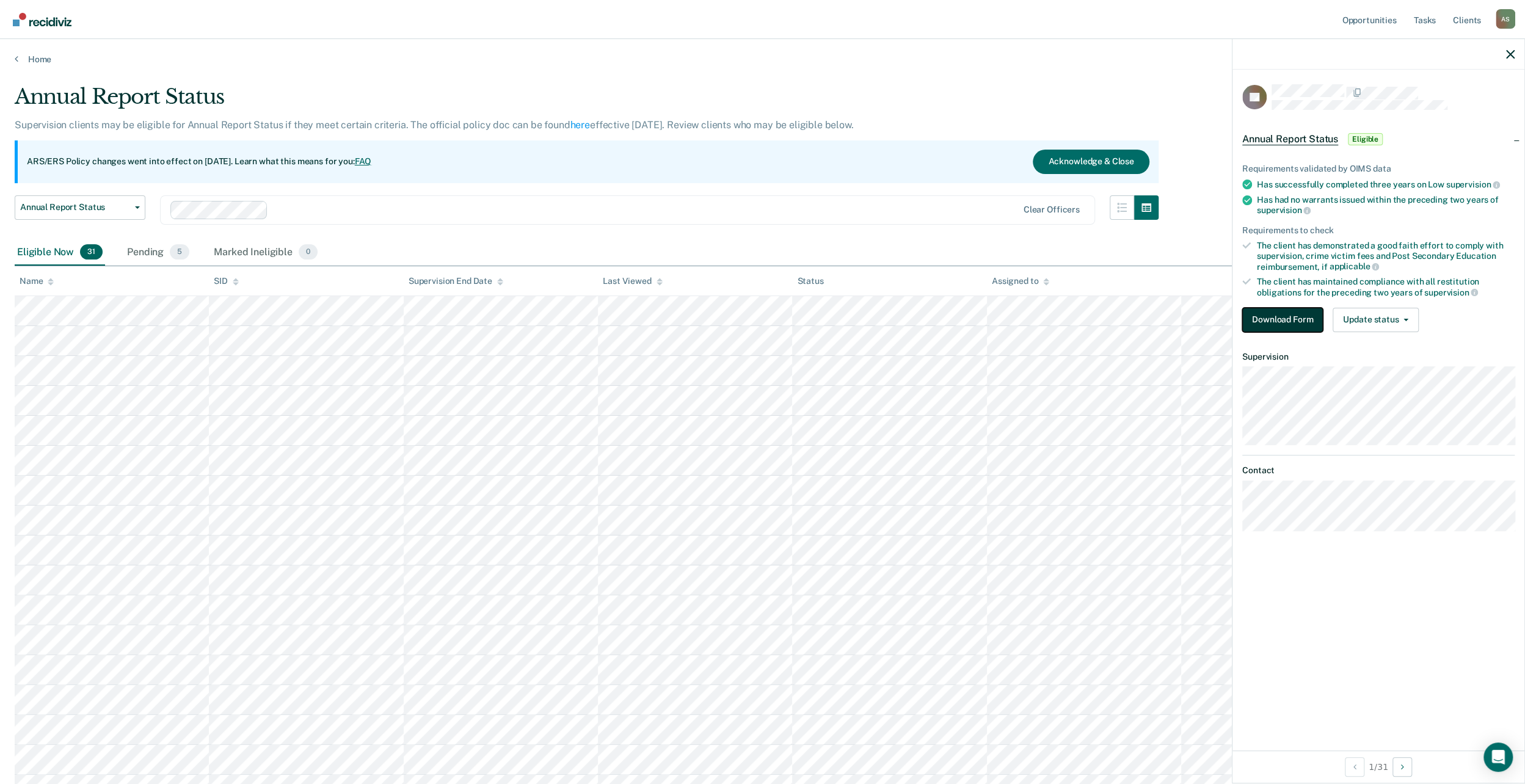
click at [1286, 315] on button "Download Form" at bounding box center [1282, 319] width 80 height 24
